Goal: Transaction & Acquisition: Purchase product/service

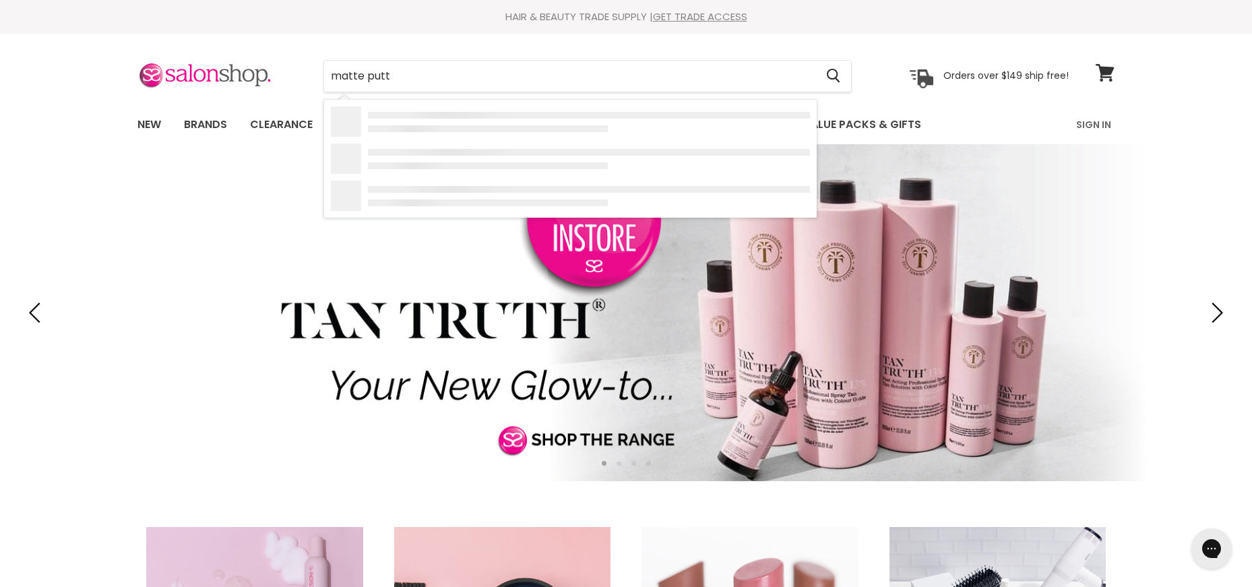
type input "matte putty"
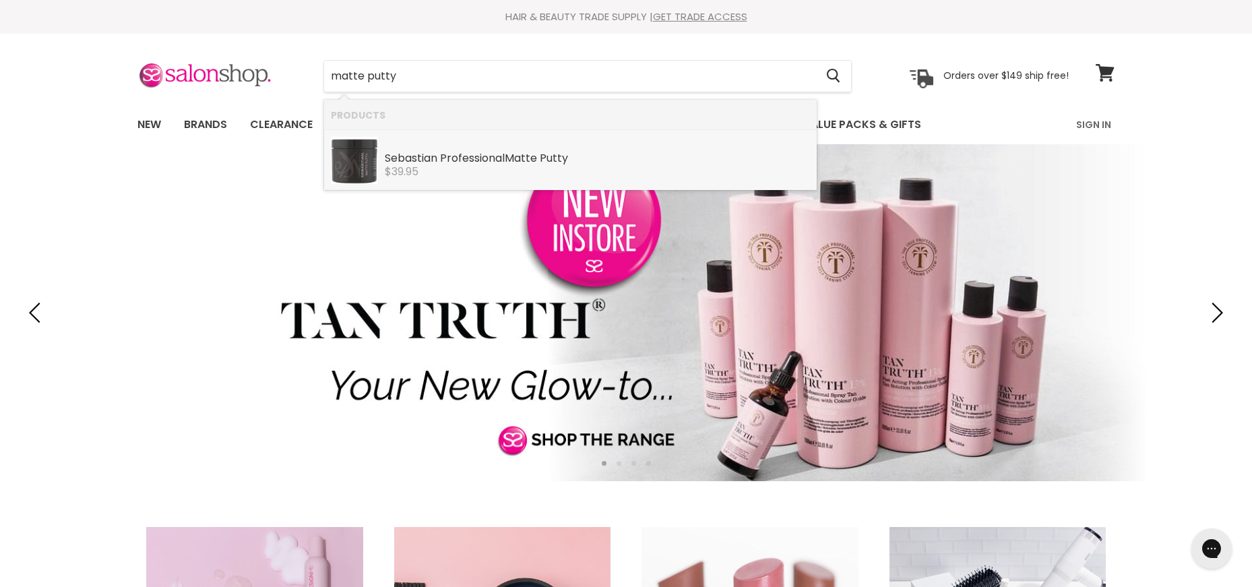
click at [484, 156] on div "[PERSON_NAME] Professional Matte Putty" at bounding box center [597, 159] width 425 height 14
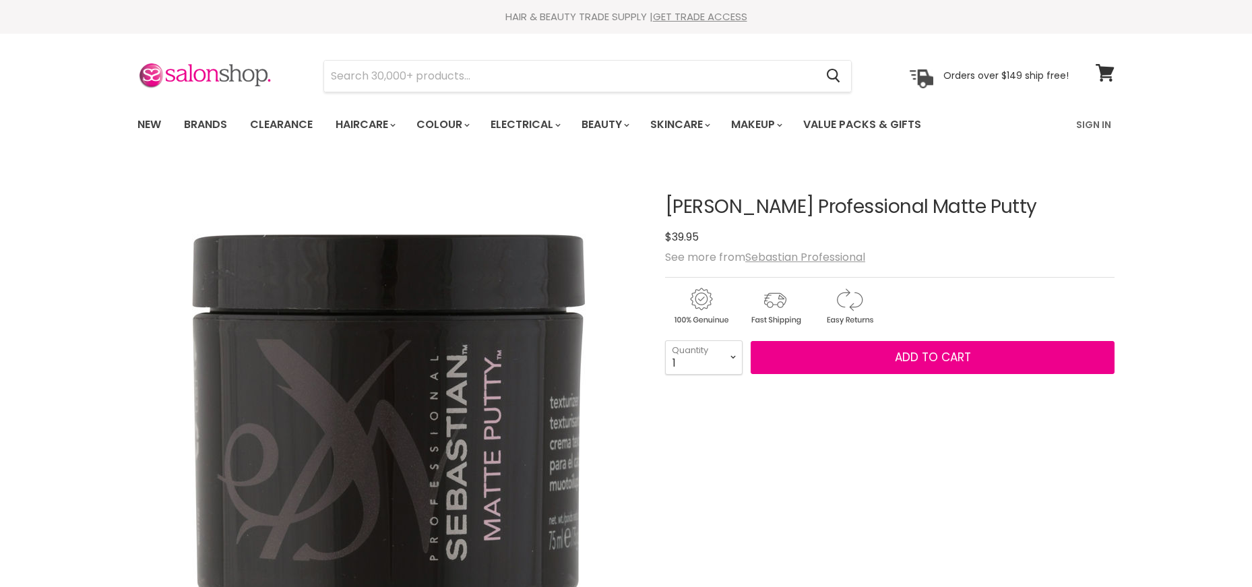
select select "2"
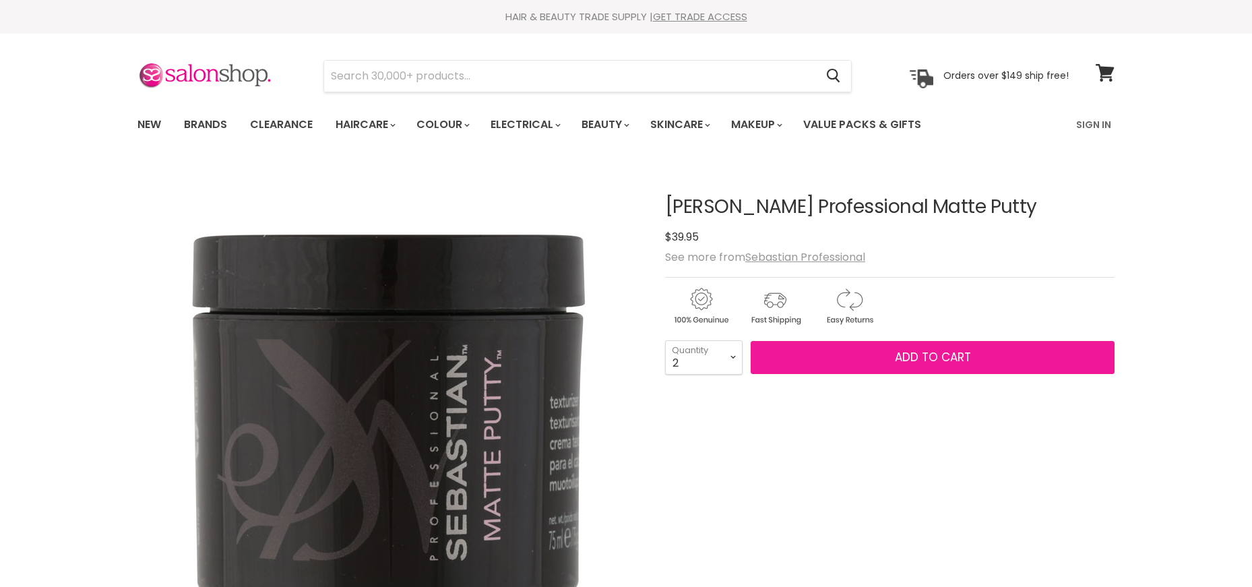
type input "2"
click at [860, 354] on button "Add to cart" at bounding box center [933, 358] width 364 height 34
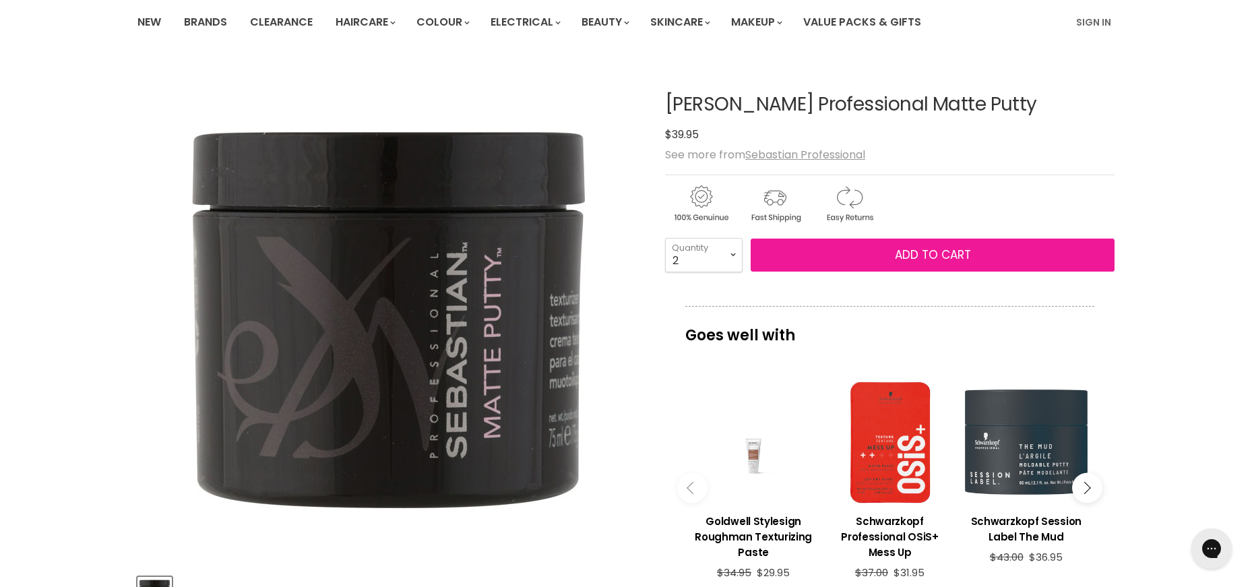
scroll to position [152, 0]
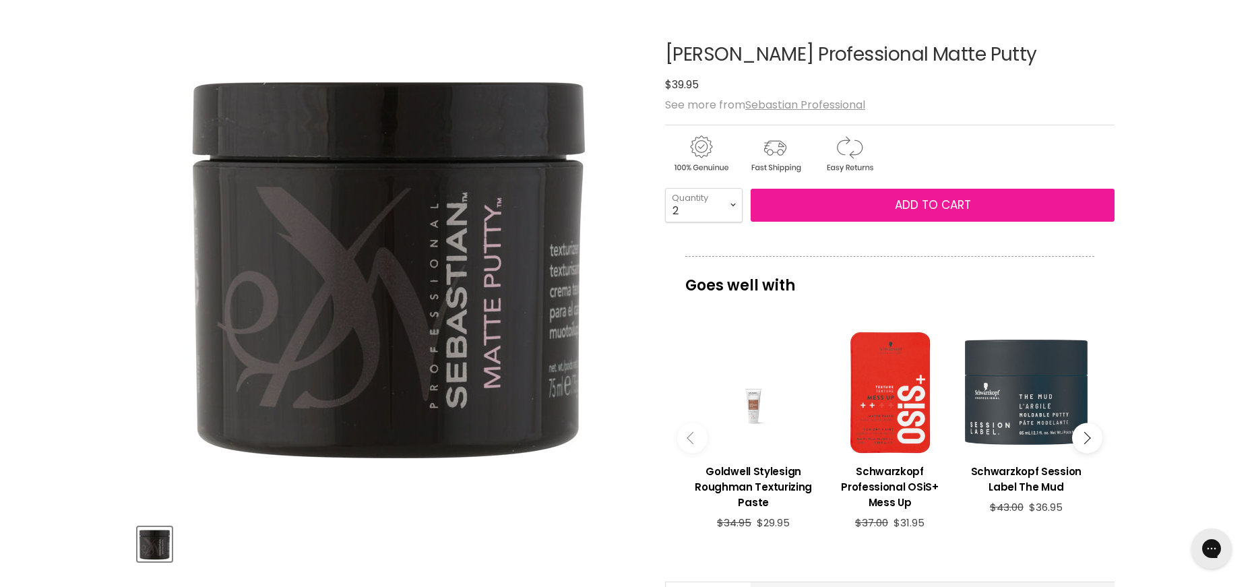
click at [933, 203] on span "Add to cart" at bounding box center [933, 205] width 76 height 16
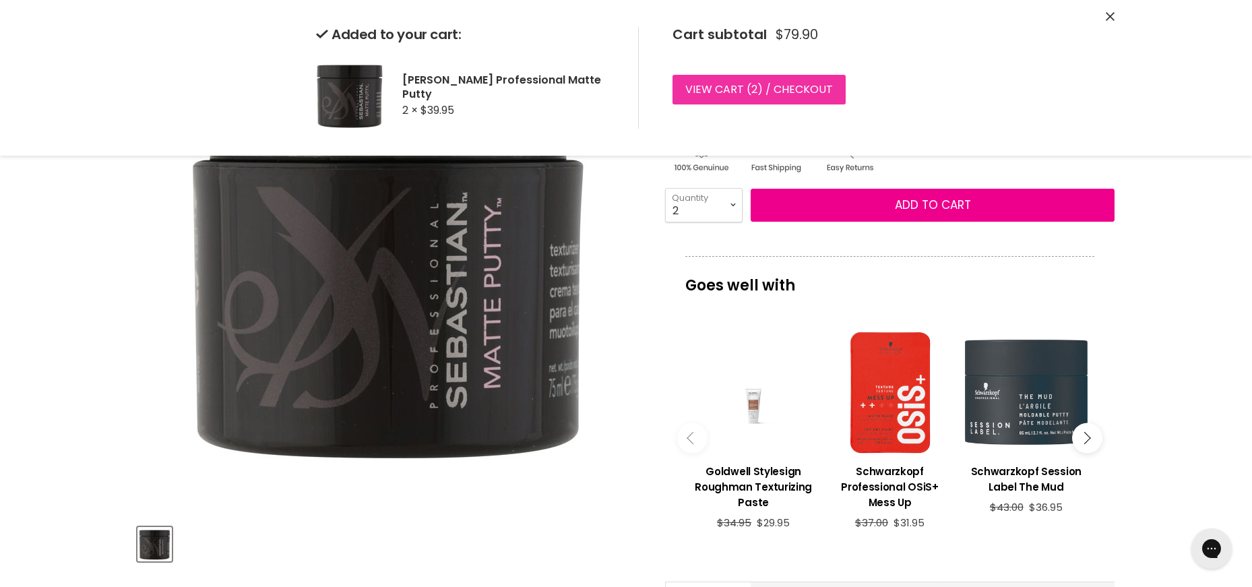
click at [733, 88] on link "View cart ( 2 ) / Checkout" at bounding box center [759, 90] width 173 height 30
